Goal: Navigation & Orientation: Find specific page/section

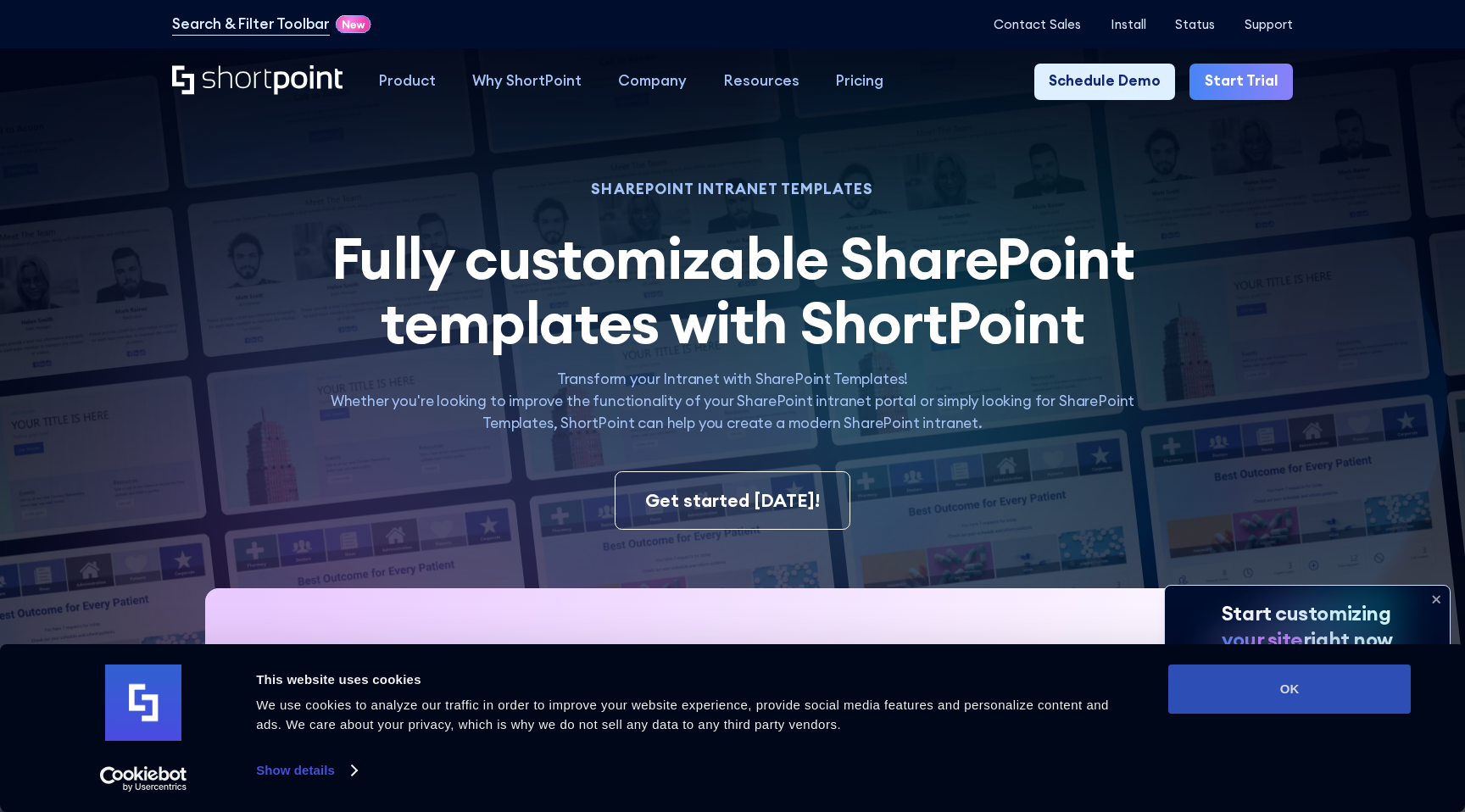
click at [1252, 710] on button "OK" at bounding box center [1290, 689] width 242 height 49
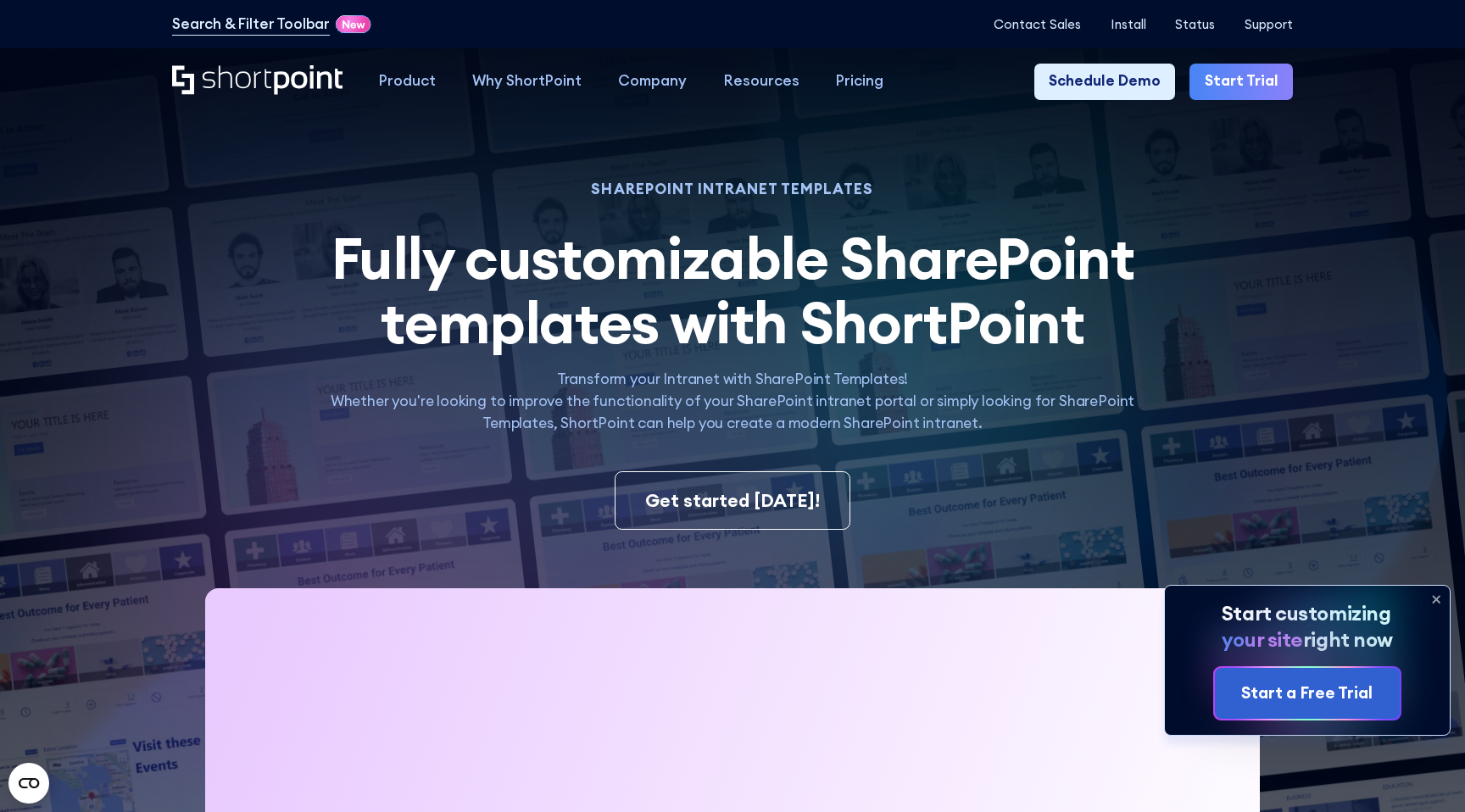
click at [1430, 603] on icon at bounding box center [1437, 599] width 27 height 27
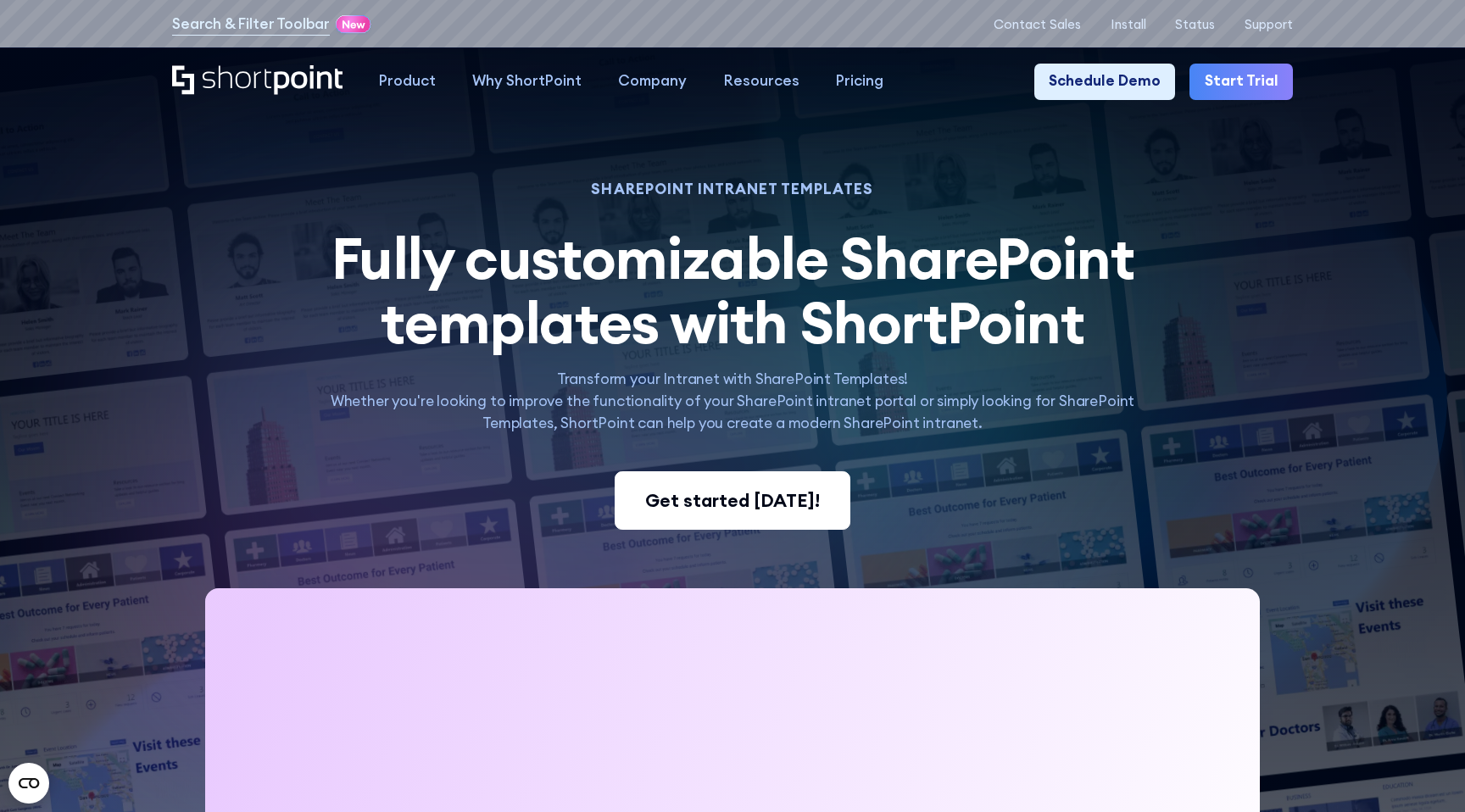
scroll to position [37, 0]
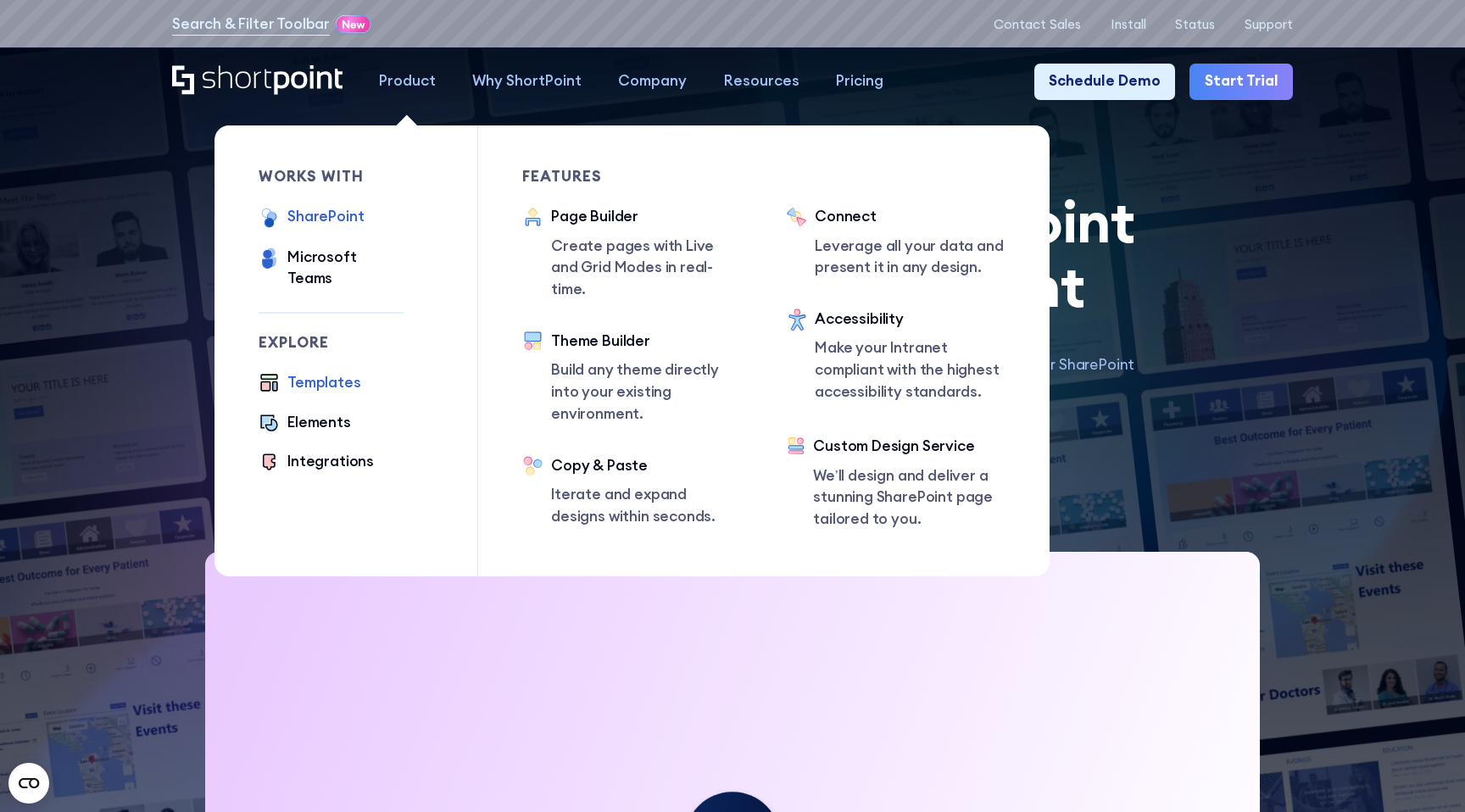
click at [318, 224] on div "SharePoint" at bounding box center [326, 216] width 77 height 22
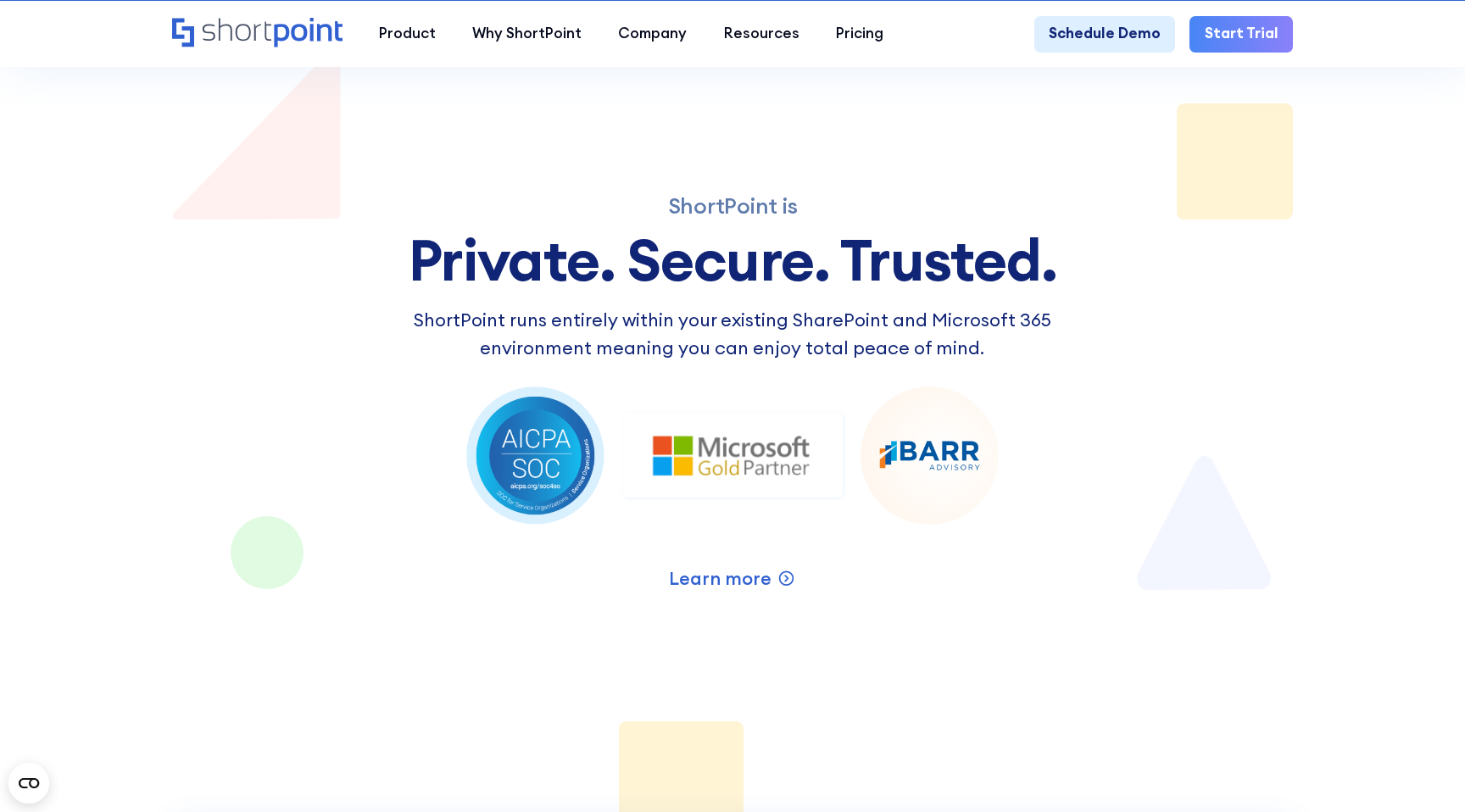
scroll to position [2698, 0]
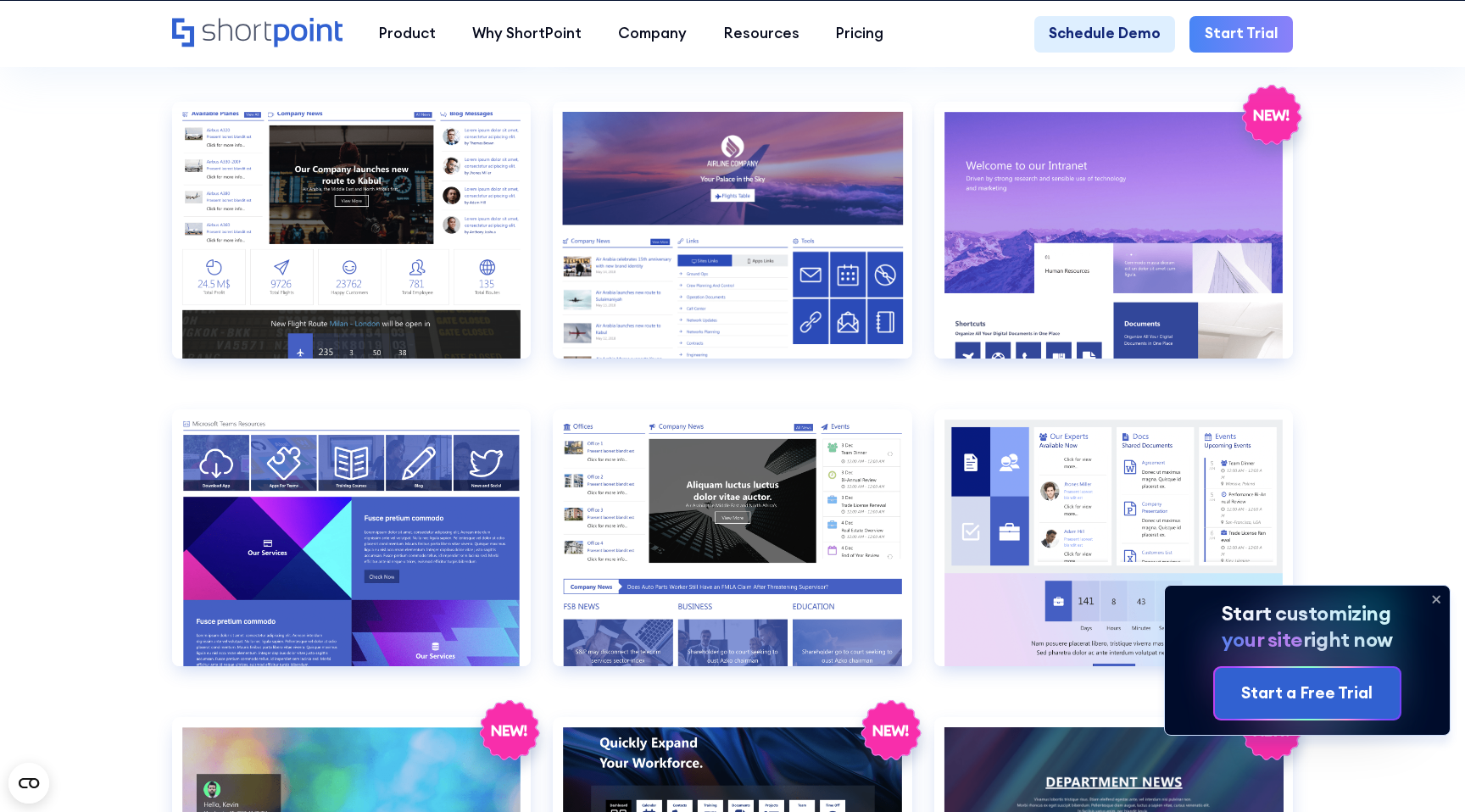
scroll to position [2327, 0]
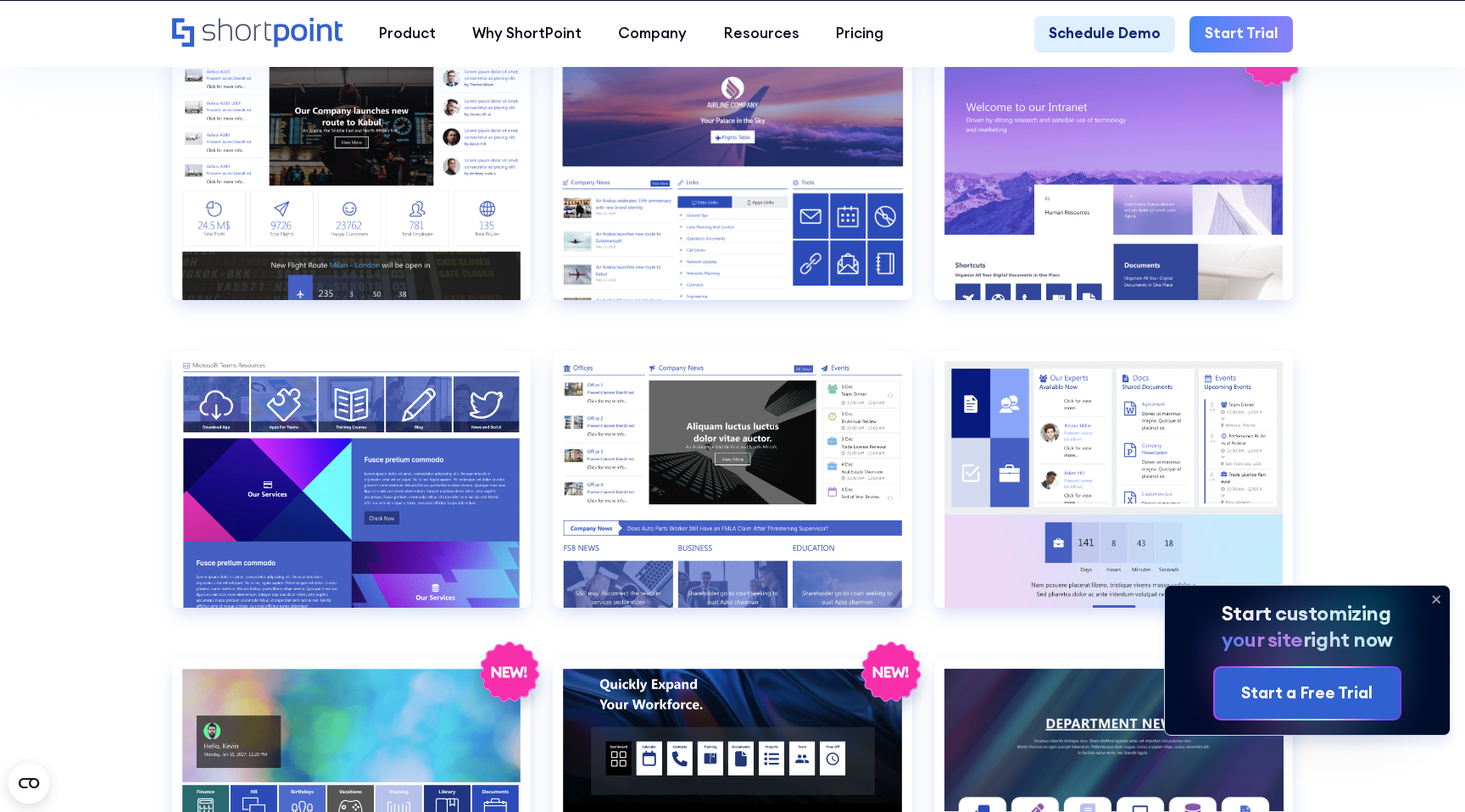
click at [1433, 595] on icon at bounding box center [1437, 599] width 27 height 27
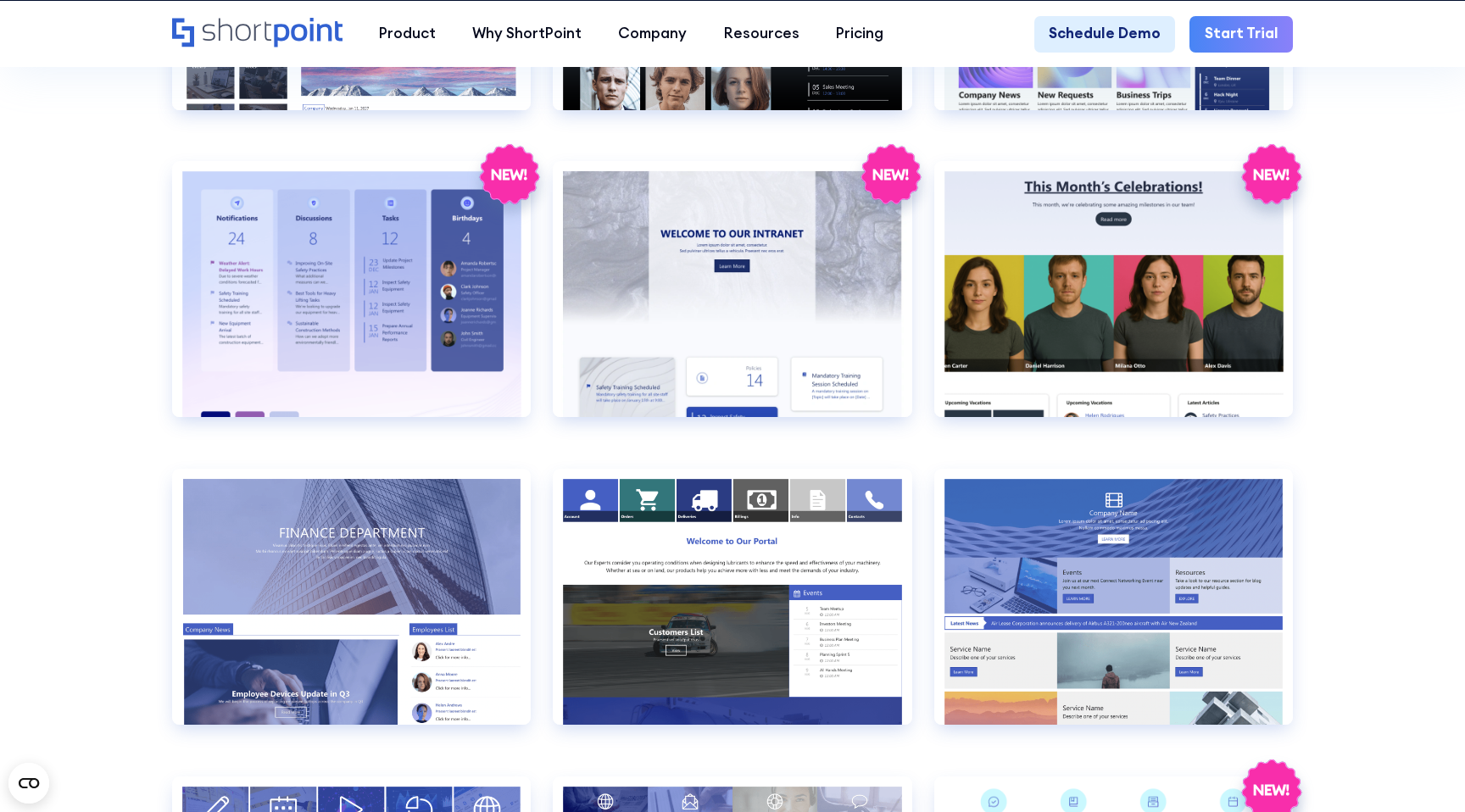
scroll to position [3356, 0]
